Goal: Transaction & Acquisition: Purchase product/service

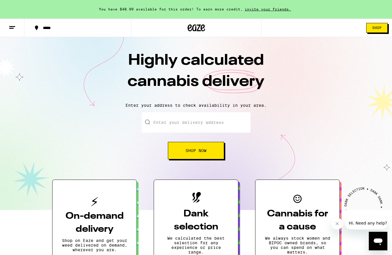
click at [377, 31] on button "Shop" at bounding box center [376, 28] width 21 height 10
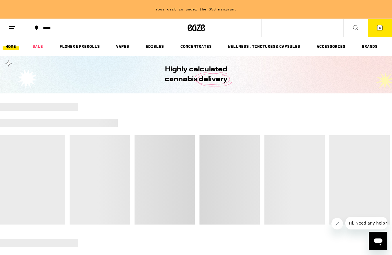
click at [380, 28] on span "8" at bounding box center [380, 27] width 2 height 3
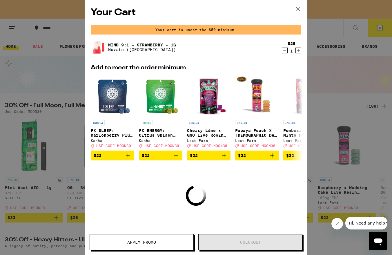
click at [299, 8] on icon at bounding box center [298, 9] width 9 height 9
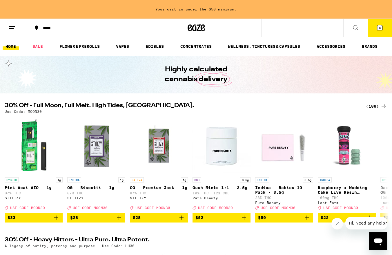
click at [377, 32] on button "8" at bounding box center [380, 28] width 24 height 18
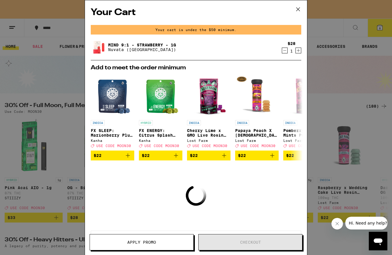
click at [300, 10] on icon at bounding box center [298, 9] width 9 height 9
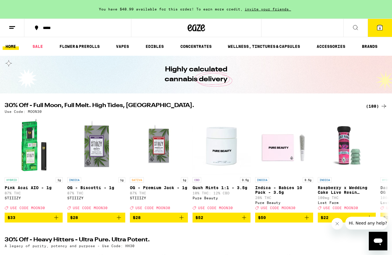
click at [378, 30] on icon at bounding box center [379, 27] width 5 height 5
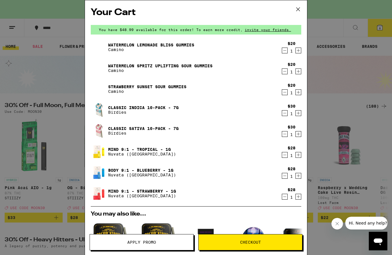
click at [286, 133] on icon "Decrement" at bounding box center [284, 134] width 5 height 7
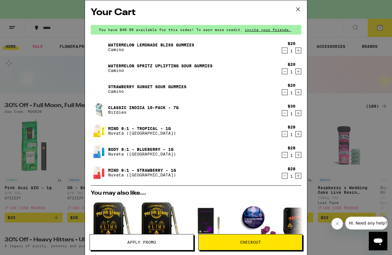
click at [286, 115] on icon "Decrement" at bounding box center [284, 113] width 5 height 7
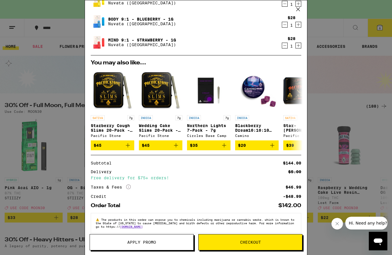
scroll to position [119, 0]
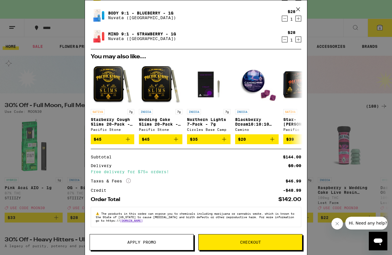
click at [234, 240] on span "Checkout" at bounding box center [251, 242] width 104 height 4
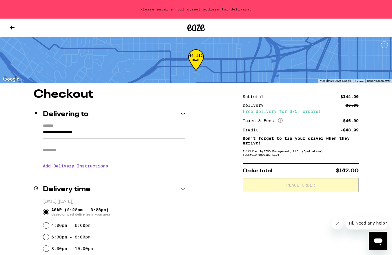
click at [105, 136] on input "**********" at bounding box center [114, 134] width 142 height 10
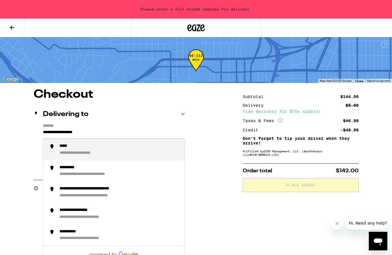
click at [105, 136] on input "**********" at bounding box center [114, 134] width 142 height 10
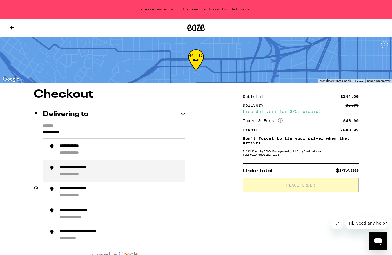
click at [101, 170] on div "**********" at bounding box center [82, 167] width 47 height 5
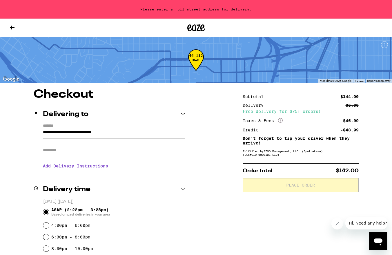
type input "**********"
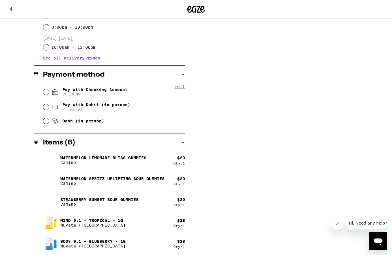
scroll to position [206, 0]
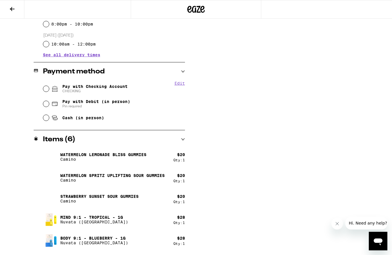
click at [102, 90] on span "CHECKING" at bounding box center [94, 91] width 65 height 5
click at [49, 90] on input "Pay with Checking Account CHECKING" at bounding box center [46, 89] width 6 height 6
radio input "true"
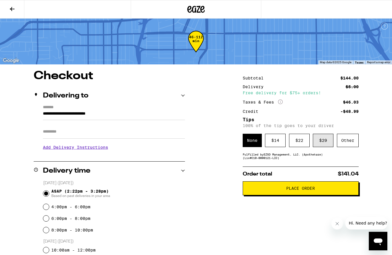
scroll to position [0, 0]
click at [345, 143] on div "Other" at bounding box center [348, 140] width 22 height 13
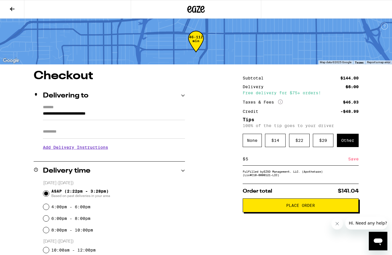
type input "5"
click at [356, 161] on div "Save" at bounding box center [353, 159] width 10 height 13
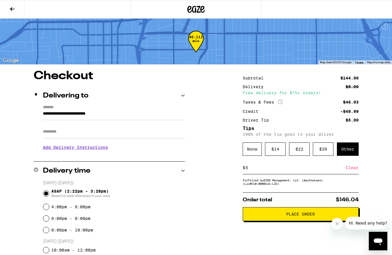
click at [299, 216] on span "Place Order" at bounding box center [300, 214] width 29 height 4
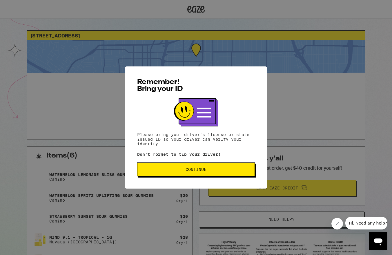
click at [173, 170] on span "Continue" at bounding box center [196, 169] width 108 height 4
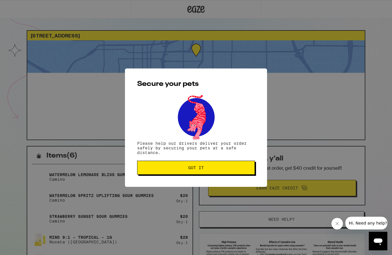
click at [173, 170] on span "Got it" at bounding box center [196, 168] width 108 height 4
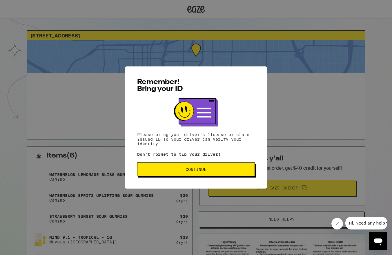
click at [197, 171] on span "Continue" at bounding box center [196, 169] width 21 height 4
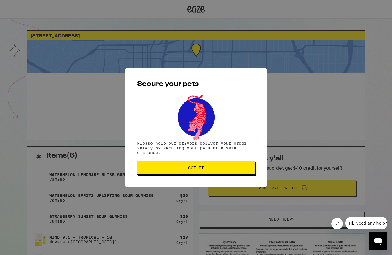
click at [197, 170] on span "Got it" at bounding box center [196, 168] width 16 height 4
